Goal: Task Accomplishment & Management: Use online tool/utility

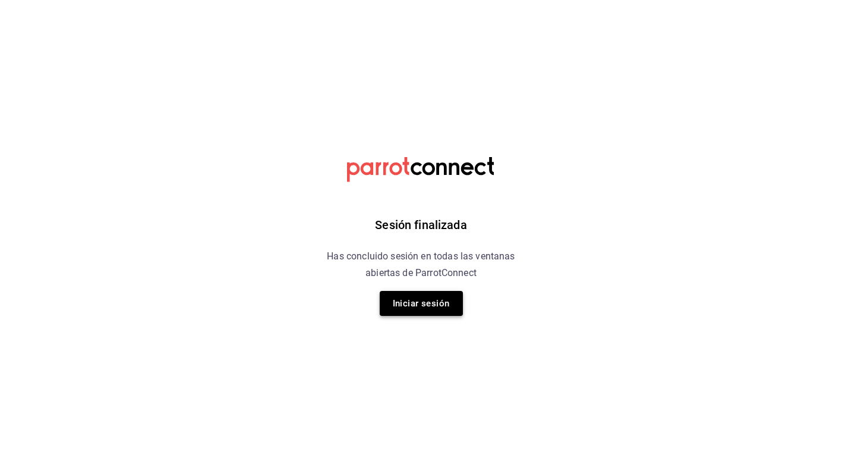
click at [414, 310] on button "Iniciar sesión" at bounding box center [421, 303] width 83 height 25
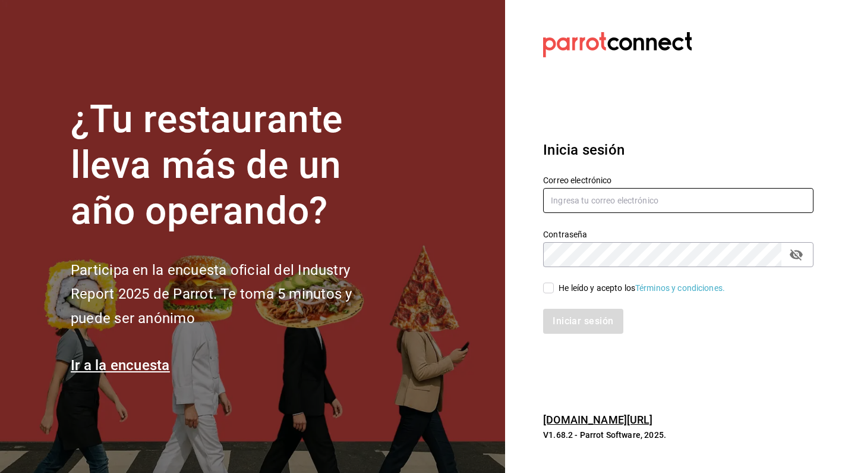
type input "[EMAIL_ADDRESS][DOMAIN_NAME]"
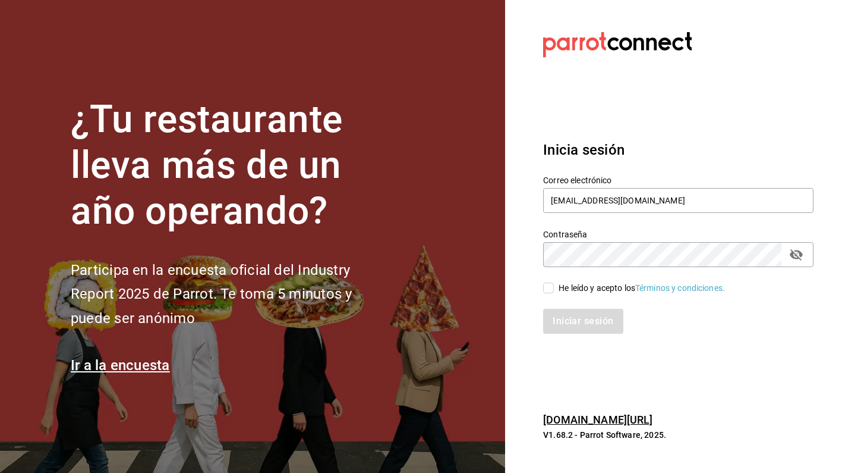
click at [547, 289] on input "He leído y acepto los Términos y condiciones." at bounding box center [548, 287] width 11 height 11
checkbox input "true"
click at [588, 319] on button "Iniciar sesión" at bounding box center [583, 321] width 81 height 25
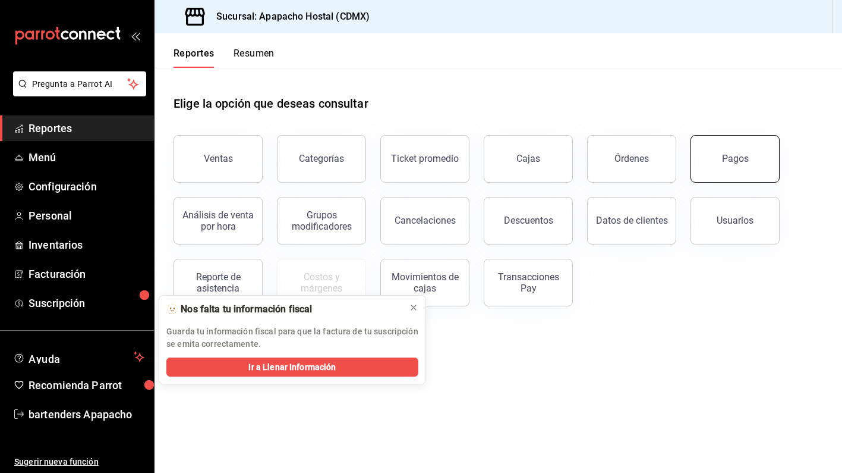
click at [722, 160] on button "Pagos" at bounding box center [735, 159] width 89 height 48
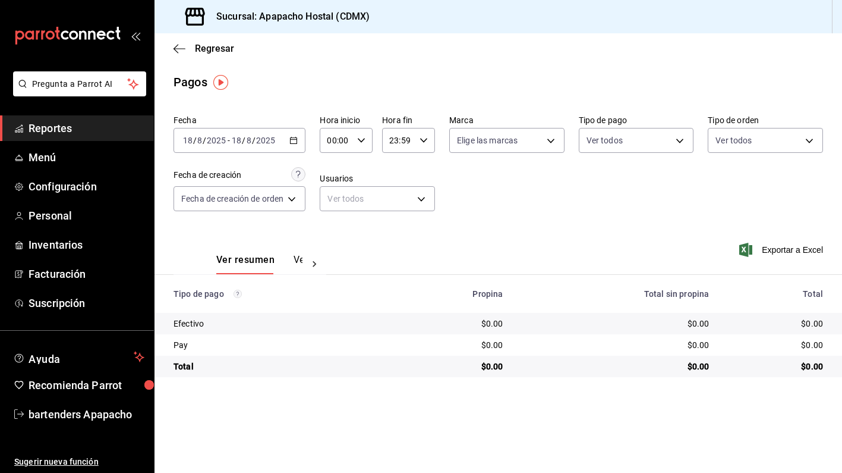
click at [297, 142] on icon "button" at bounding box center [293, 140] width 8 height 8
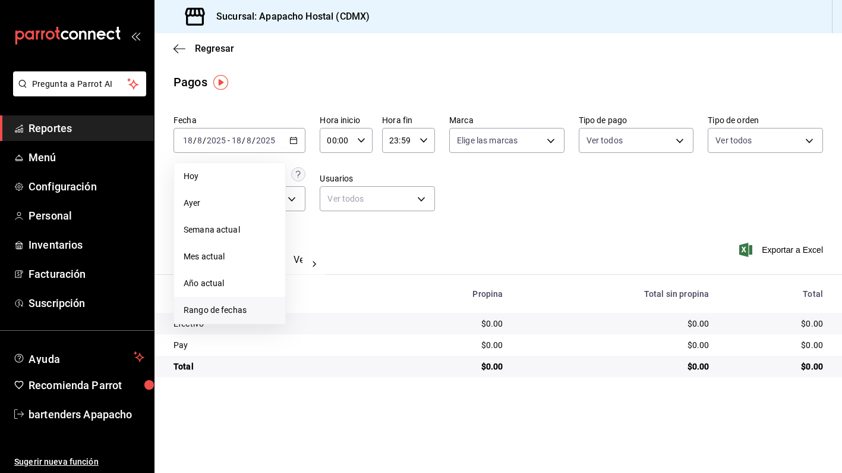
click at [236, 311] on span "Rango de fechas" at bounding box center [230, 310] width 92 height 12
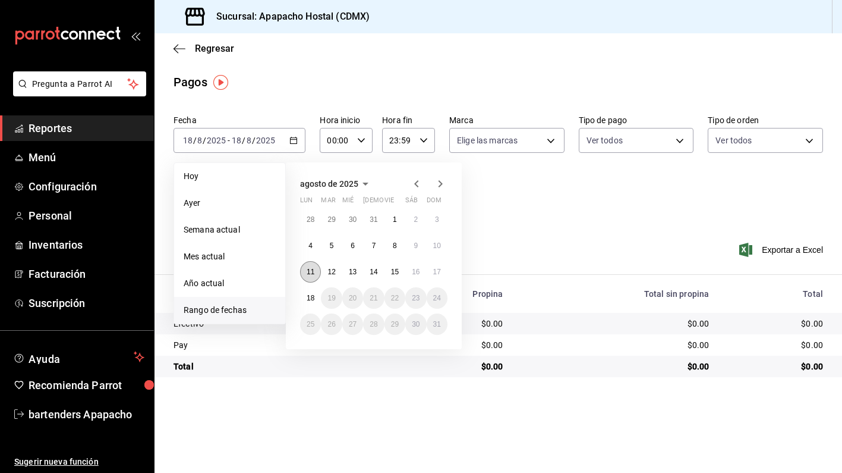
click at [308, 272] on abbr "11" at bounding box center [311, 271] width 8 height 8
click at [435, 270] on abbr "17" at bounding box center [437, 271] width 8 height 8
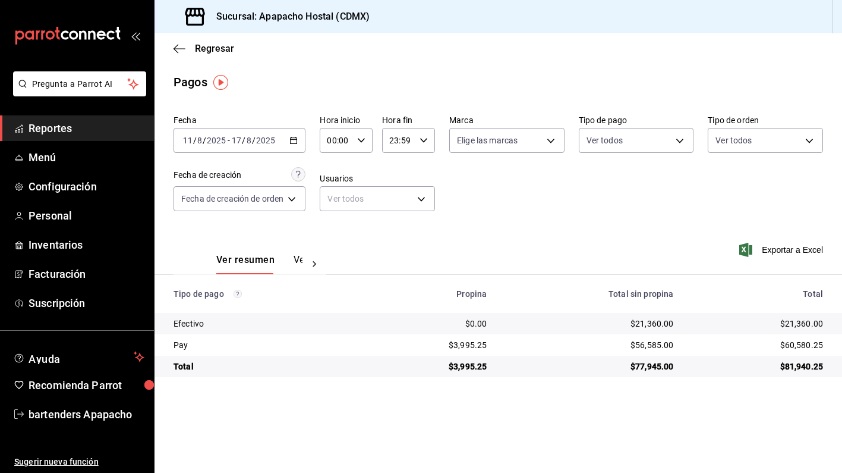
click at [295, 263] on button "Ver pagos" at bounding box center [316, 264] width 45 height 20
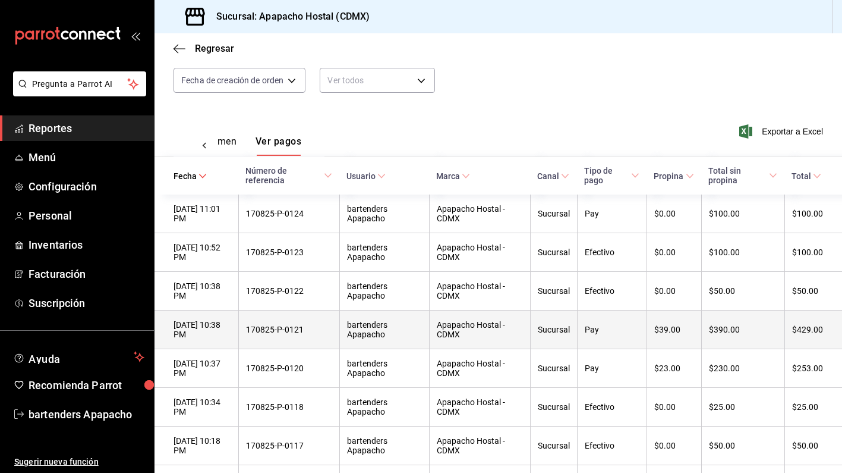
scroll to position [31, 0]
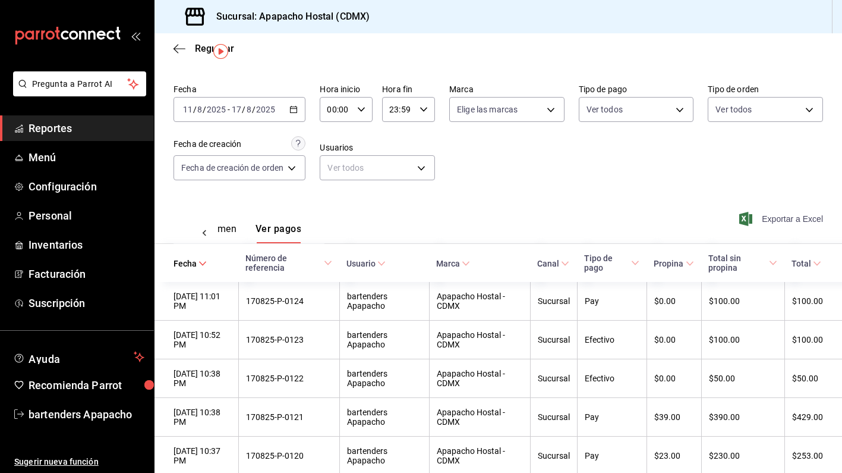
click at [769, 219] on span "Exportar a Excel" at bounding box center [782, 219] width 81 height 14
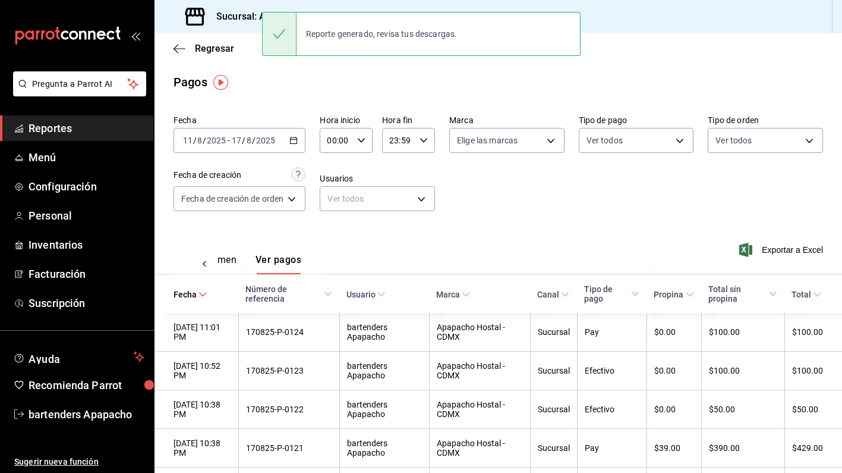
scroll to position [0, 0]
click at [177, 49] on icon "button" at bounding box center [180, 48] width 12 height 1
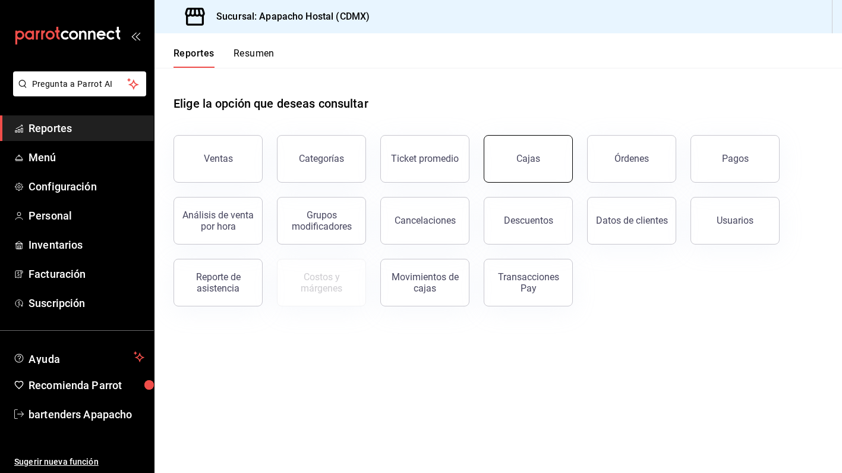
click at [527, 166] on button "Cajas" at bounding box center [528, 159] width 89 height 48
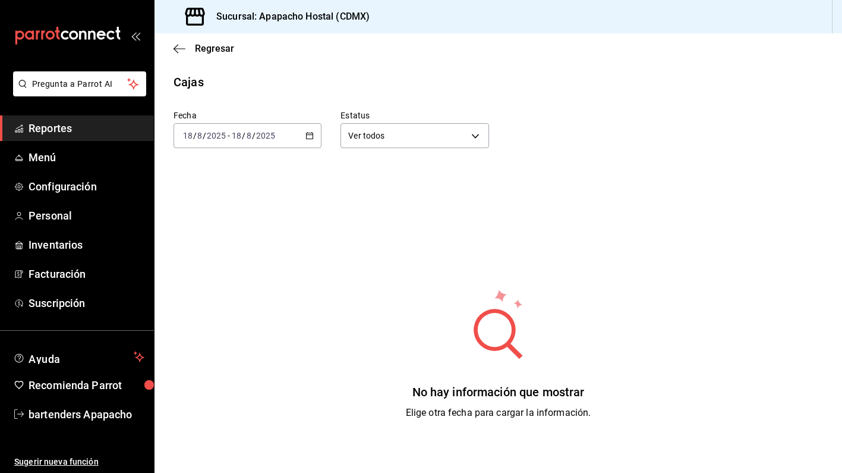
click at [308, 138] on icon "button" at bounding box center [310, 135] width 8 height 8
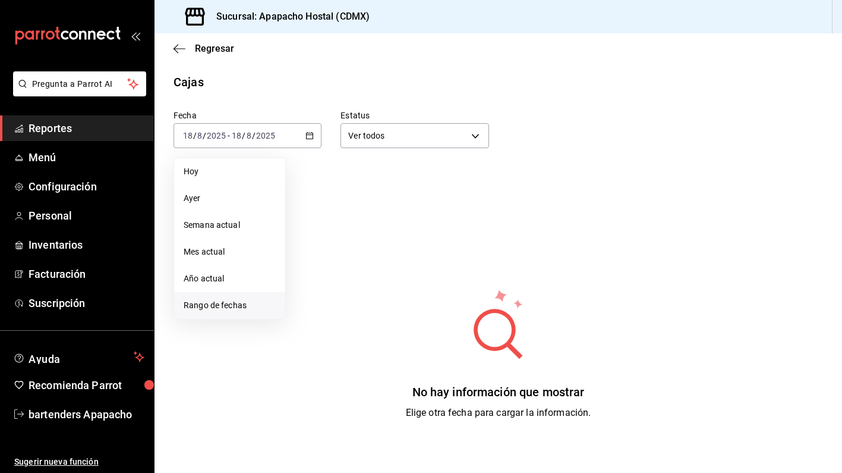
click at [219, 305] on span "Rango de fechas" at bounding box center [230, 305] width 92 height 12
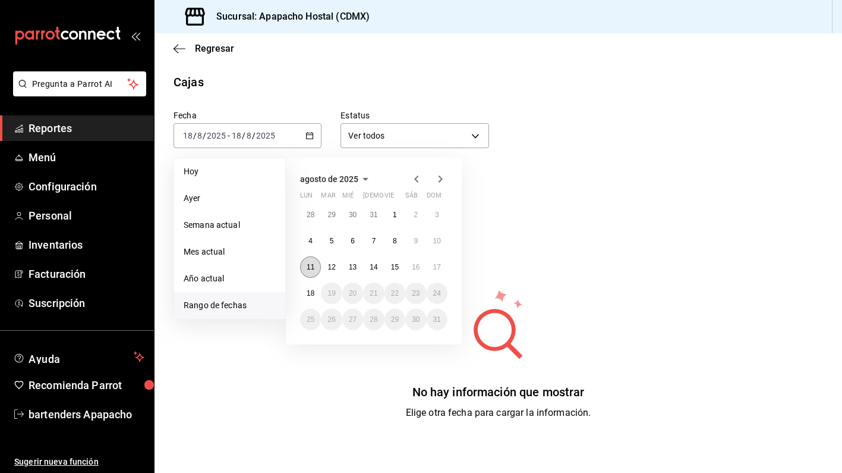
click at [313, 268] on abbr "11" at bounding box center [311, 267] width 8 height 8
click at [442, 270] on button "17" at bounding box center [437, 266] width 21 height 21
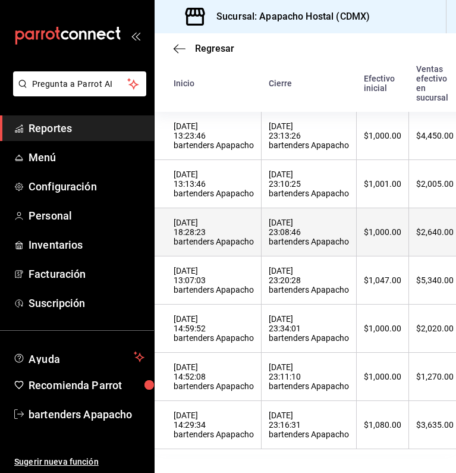
scroll to position [112, 0]
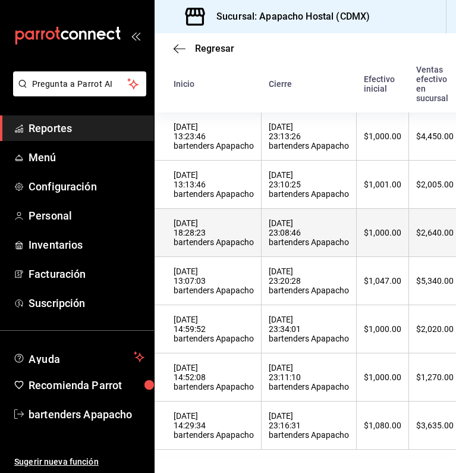
scroll to position [0, 65]
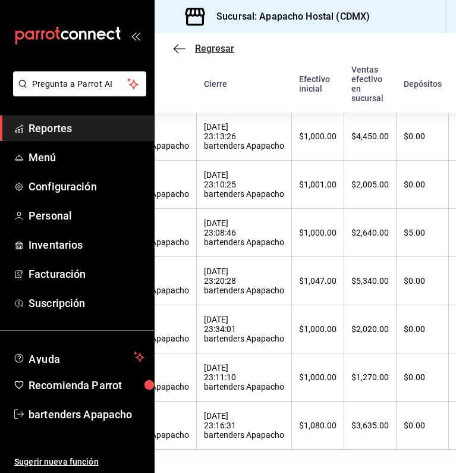
click at [178, 49] on icon "button" at bounding box center [180, 48] width 12 height 11
